Goal: Information Seeking & Learning: Check status

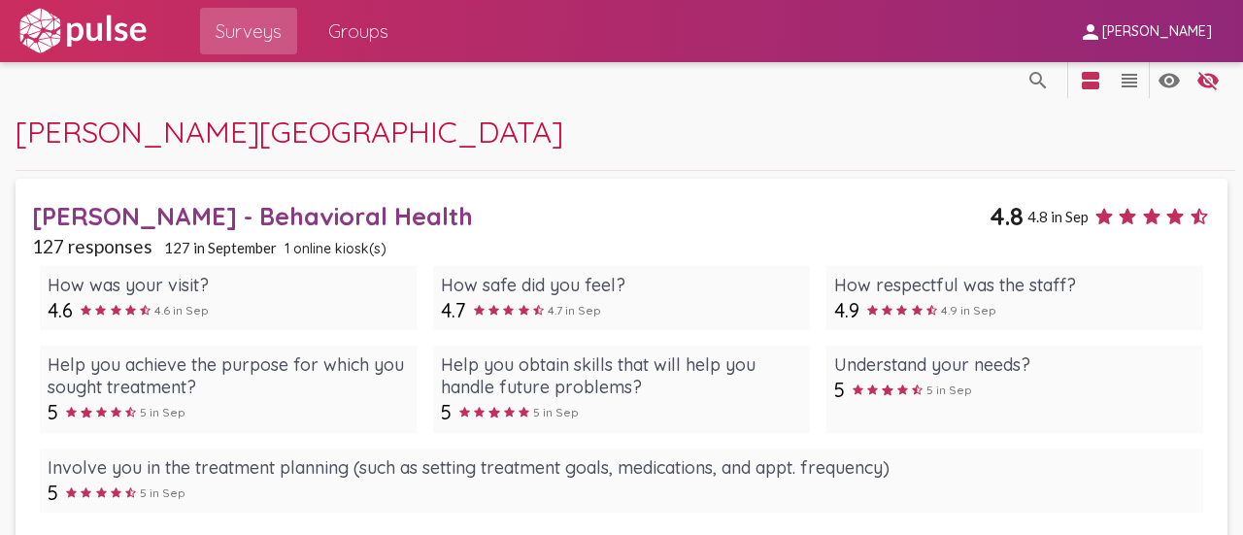
scroll to position [12, 0]
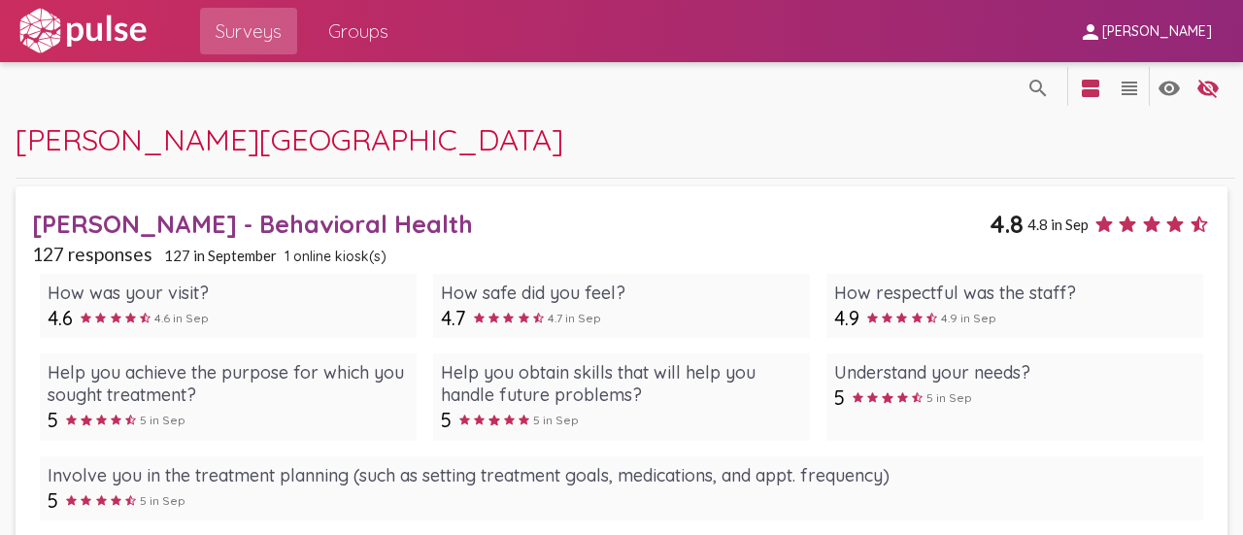
click at [276, 217] on div "[PERSON_NAME] - Behavioral Health" at bounding box center [511, 224] width 958 height 30
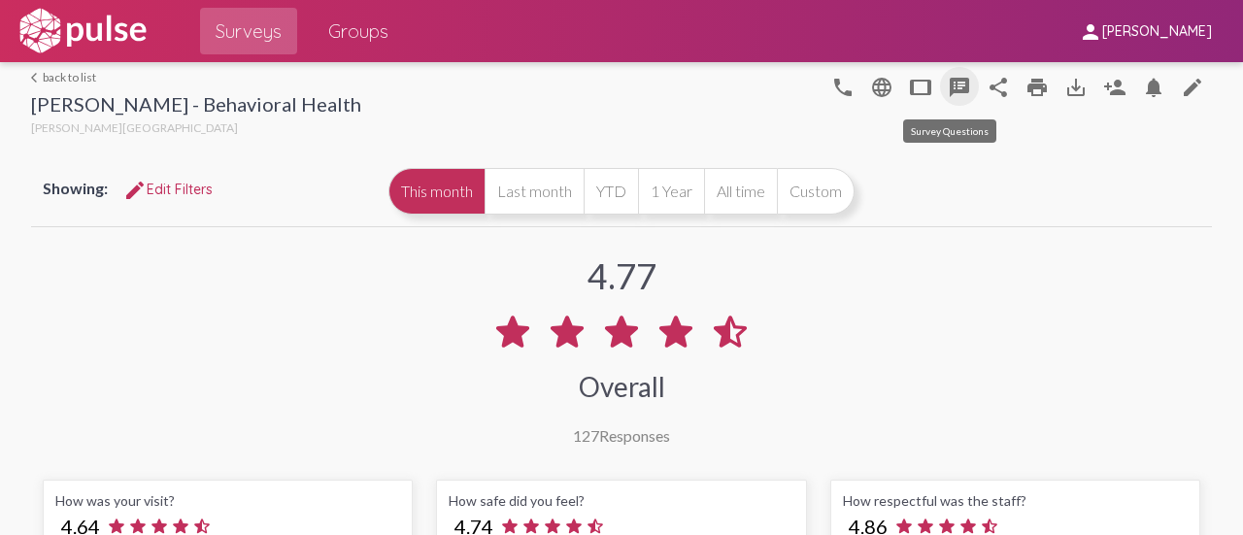
click at [948, 85] on mat-icon "speaker_notes" at bounding box center [959, 87] width 23 height 23
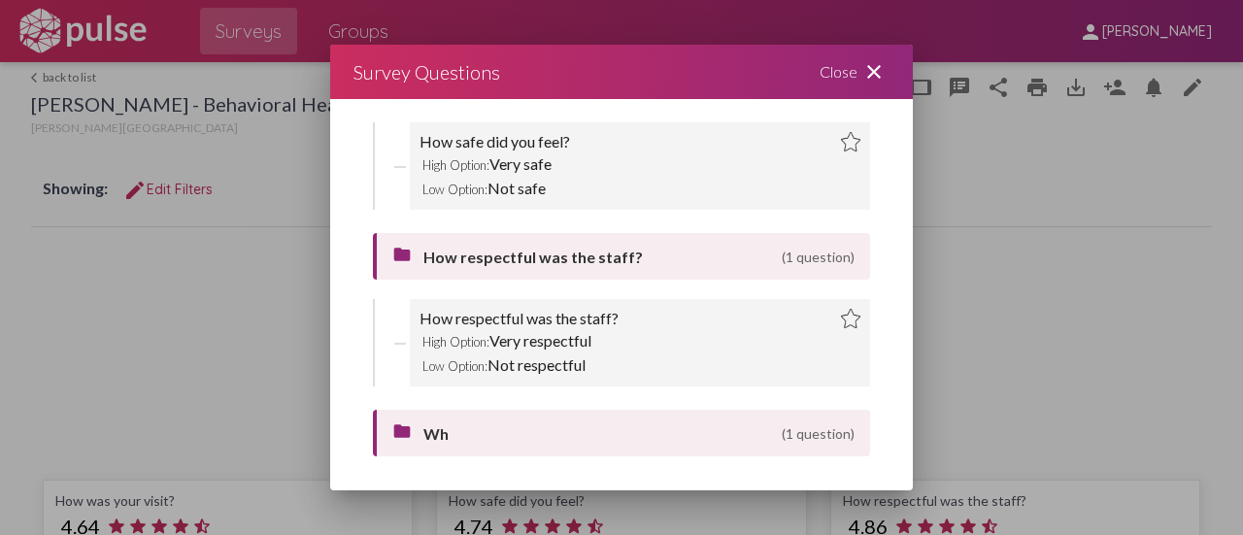
scroll to position [8, 0]
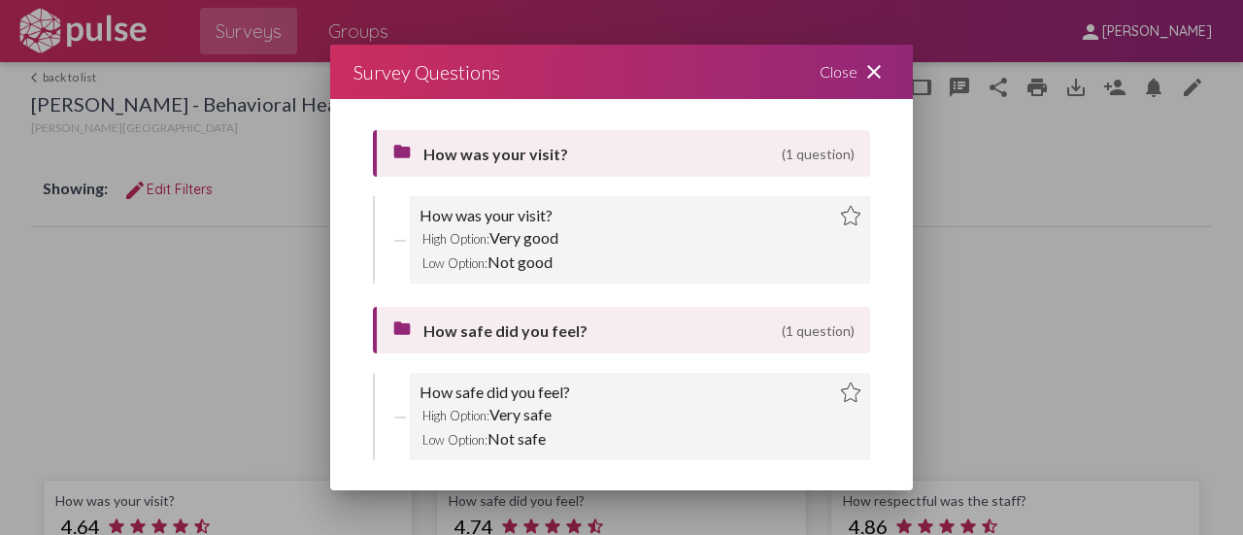
click at [857, 81] on div "Close close" at bounding box center [854, 72] width 117 height 54
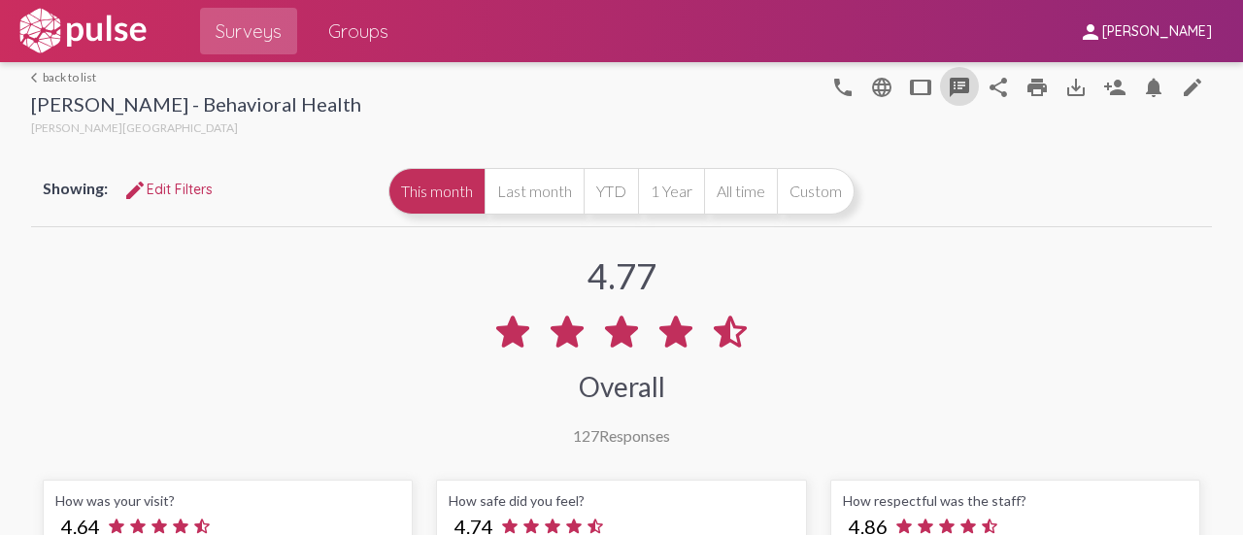
click at [341, 24] on span "Groups" at bounding box center [358, 31] width 60 height 35
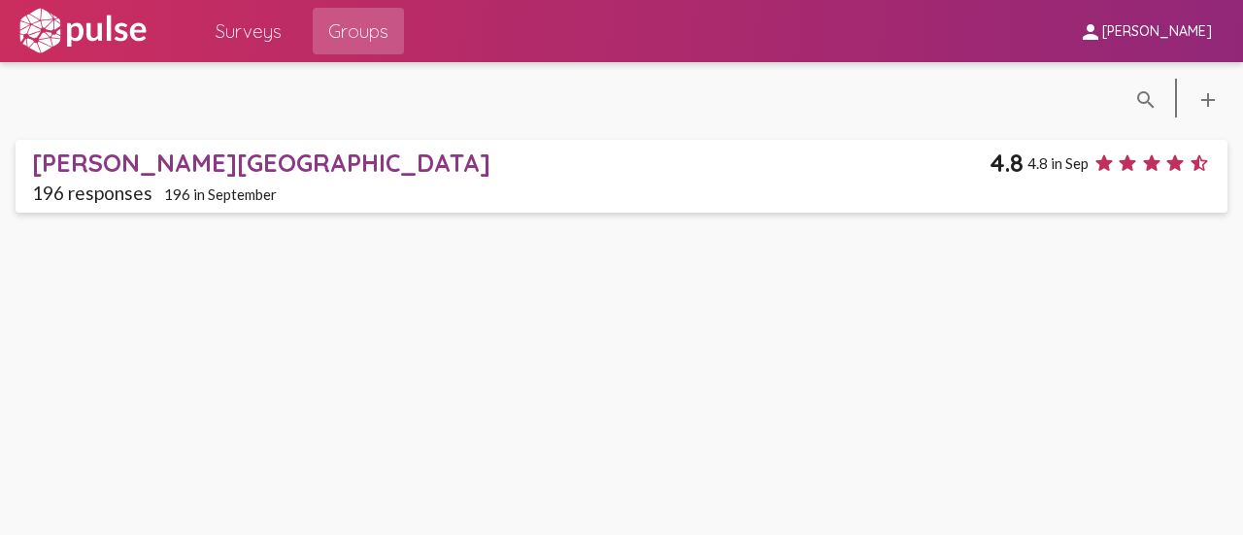
click at [120, 165] on div "[PERSON_NAME][GEOGRAPHIC_DATA]" at bounding box center [511, 163] width 958 height 30
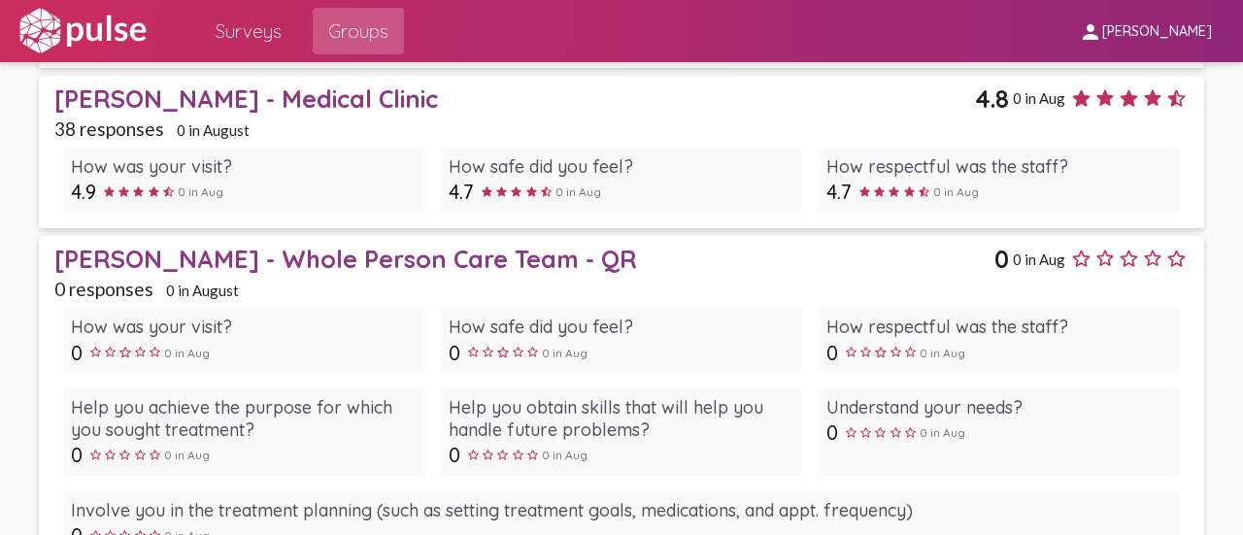
scroll to position [2943, 0]
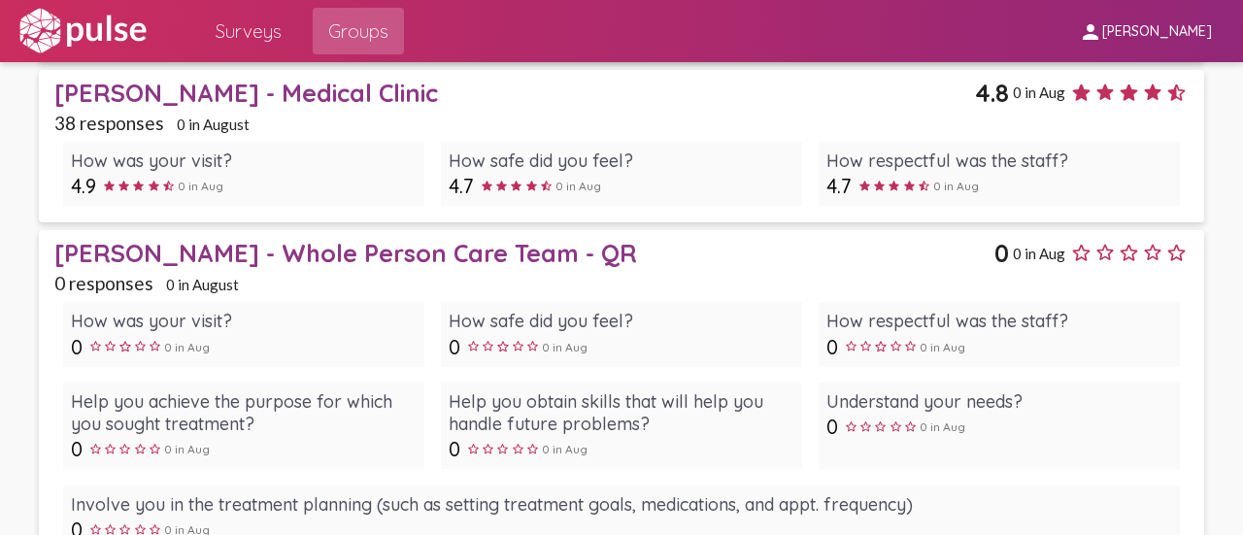
click at [288, 250] on div "[PERSON_NAME] - Whole Person Care Team - QR" at bounding box center [523, 253] width 939 height 30
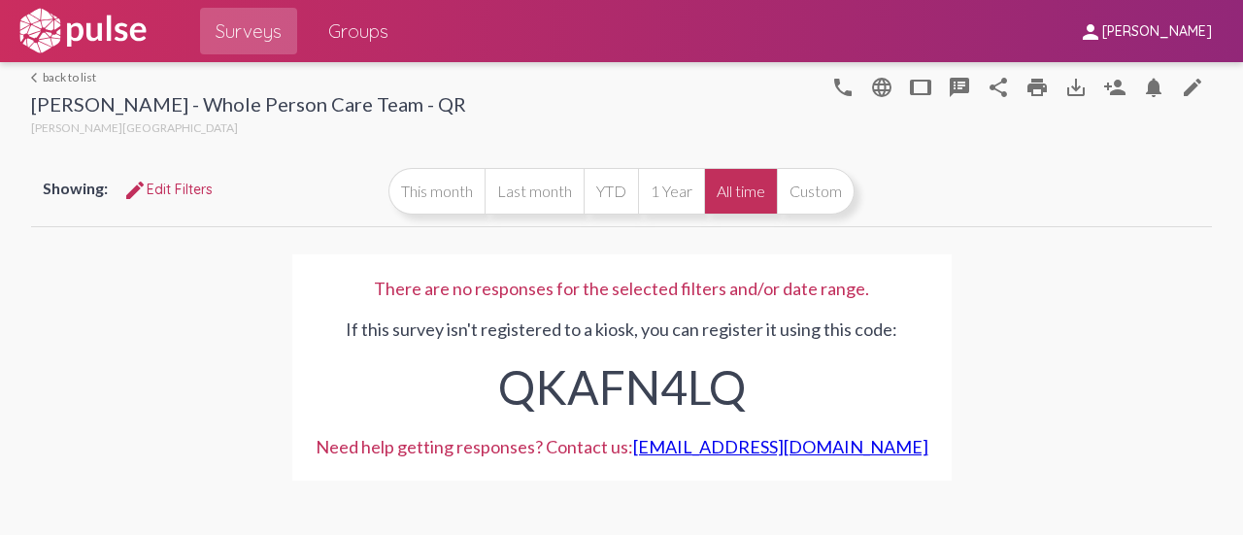
click at [61, 79] on link "arrow_back_ios back to list" at bounding box center [248, 77] width 435 height 15
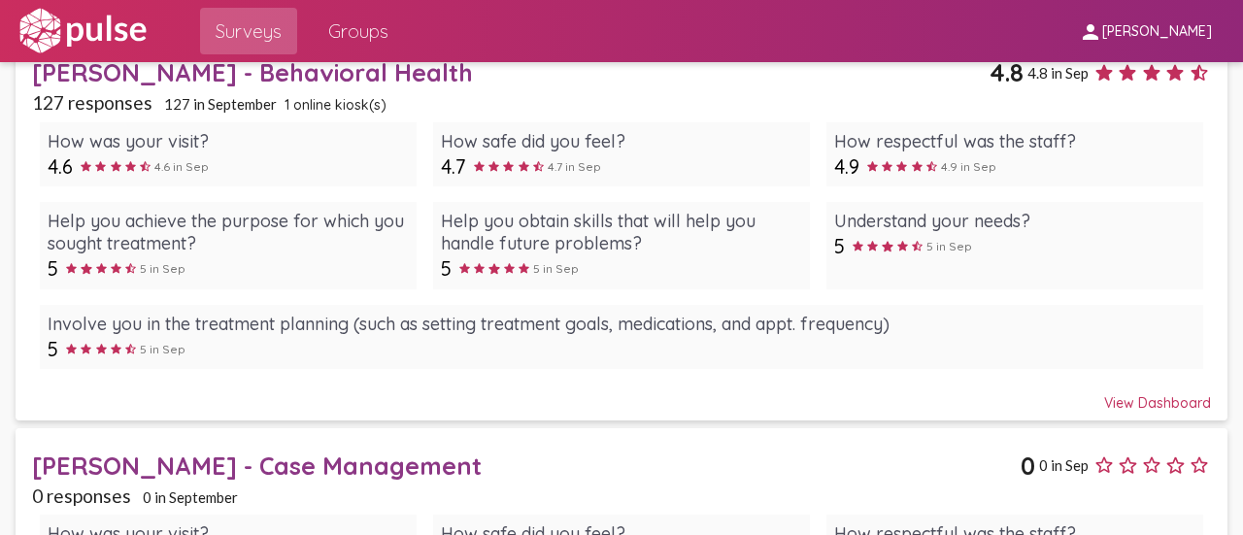
scroll to position [165, 0]
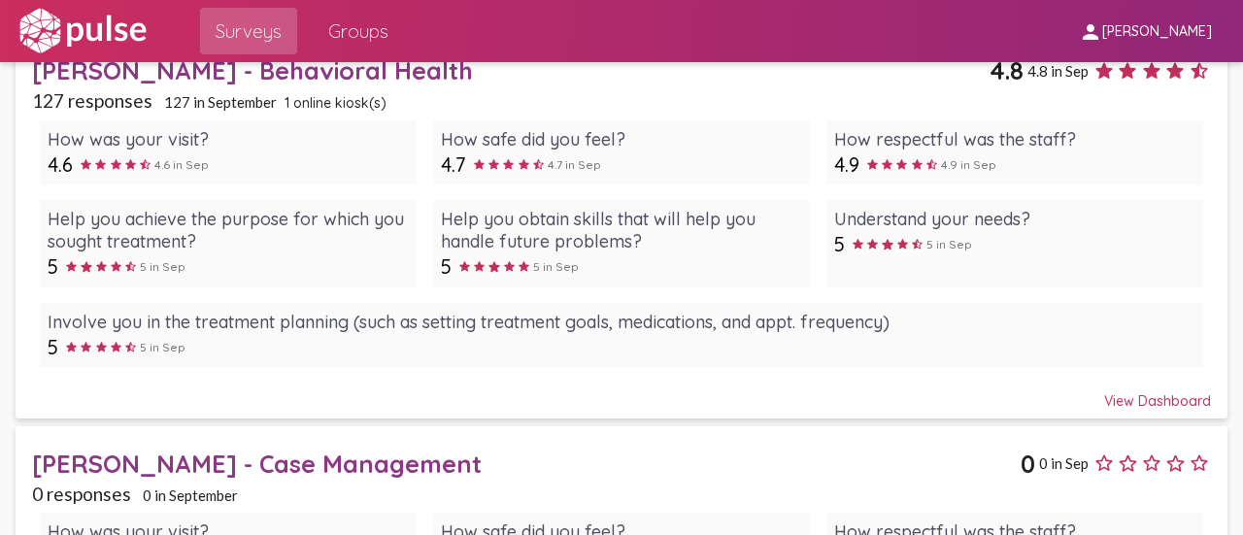
click at [1131, 399] on div "View Dashboard" at bounding box center [622, 392] width 1180 height 35
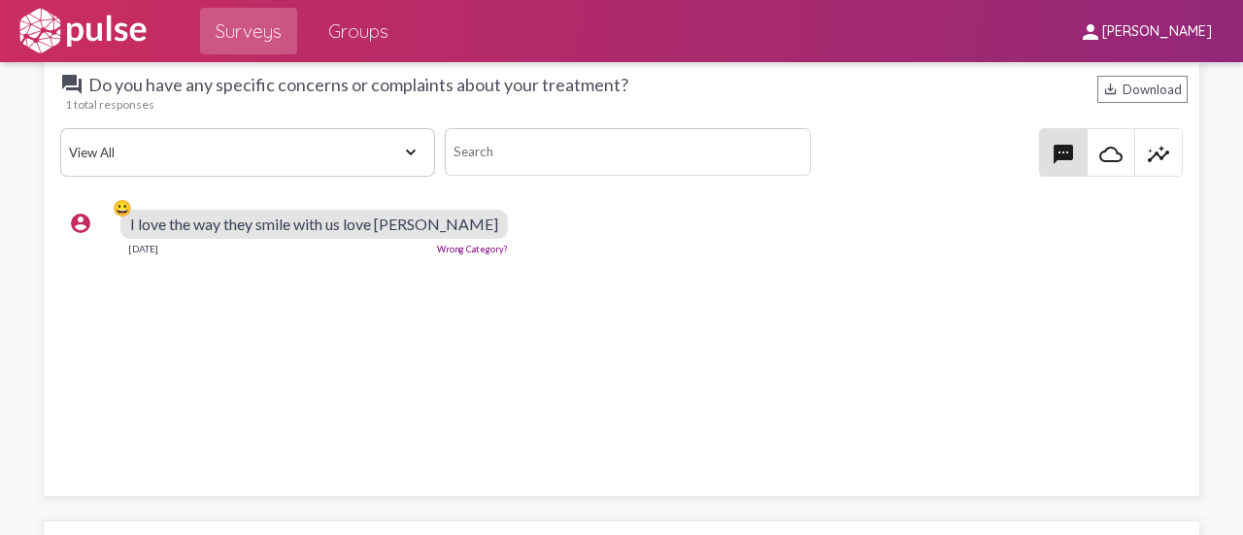
scroll to position [2588, 0]
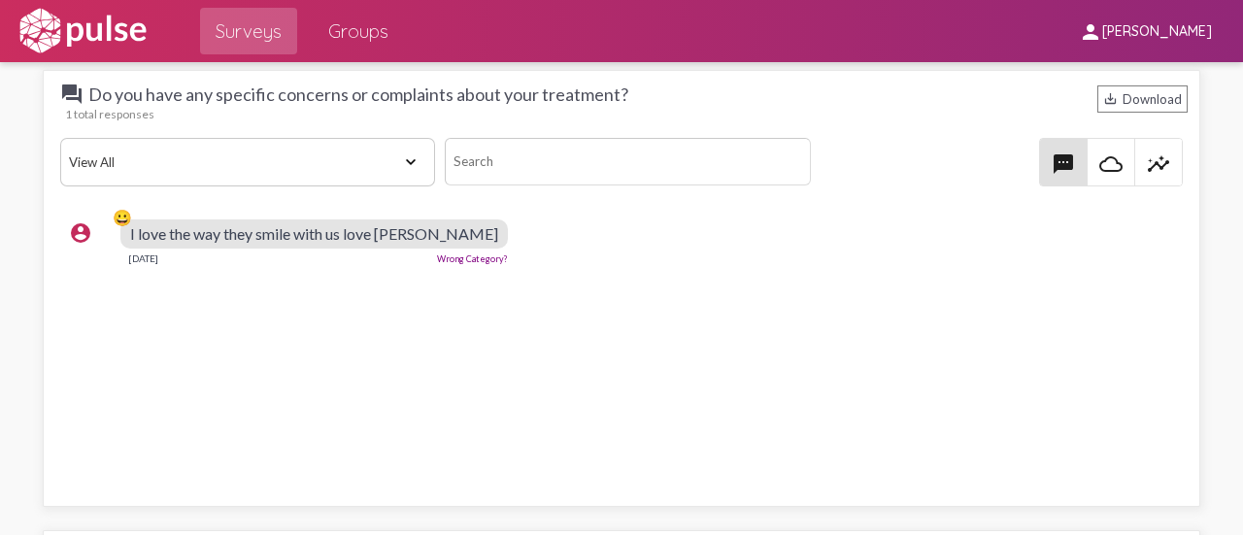
drag, startPoint x: 382, startPoint y: 227, endPoint x: 524, endPoint y: 232, distance: 141.9
click at [508, 232] on div "I love the way they smile with us love [PERSON_NAME]" at bounding box center [314, 234] width 388 height 29
click at [796, 310] on div "account_circle 😀 I love the way they smile with us love [PERSON_NAME] [DATE] Wr…" at bounding box center [621, 355] width 1133 height 290
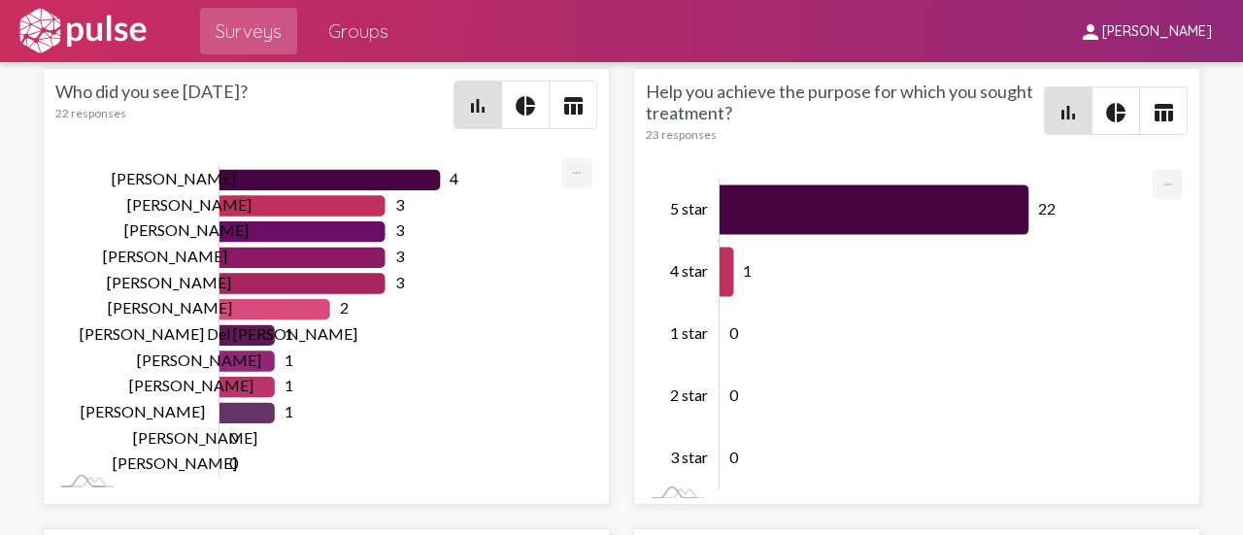
scroll to position [0, 0]
click at [1108, 104] on mat-icon "pie_chart" at bounding box center [1115, 112] width 23 height 23
